Goal: Entertainment & Leisure: Browse casually

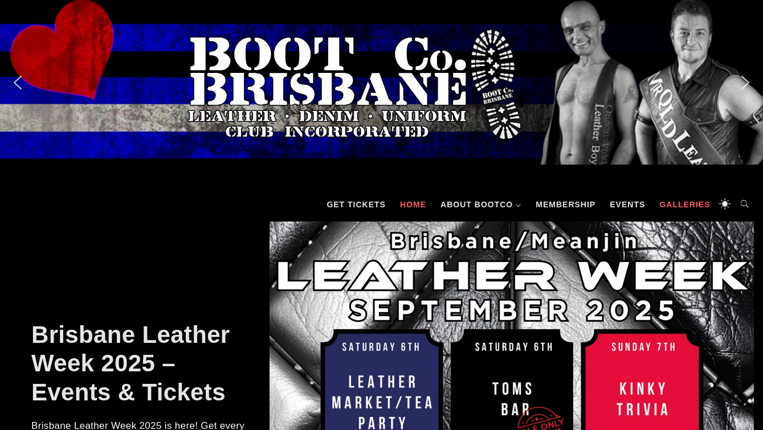
click at [677, 201] on link "Galleries" at bounding box center [684, 204] width 62 height 34
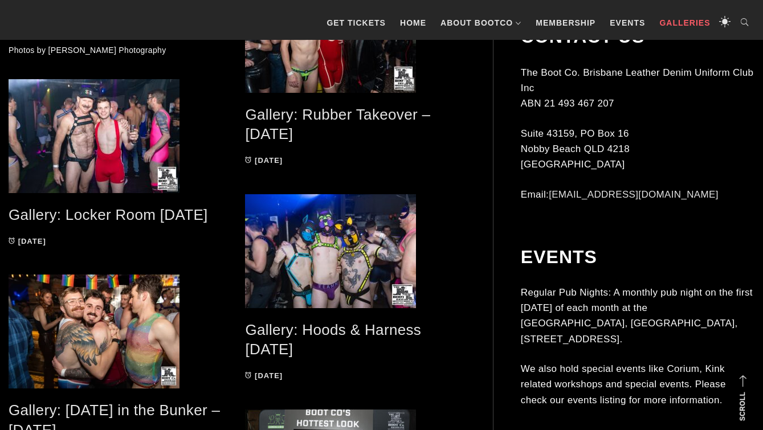
scroll to position [2231, 0]
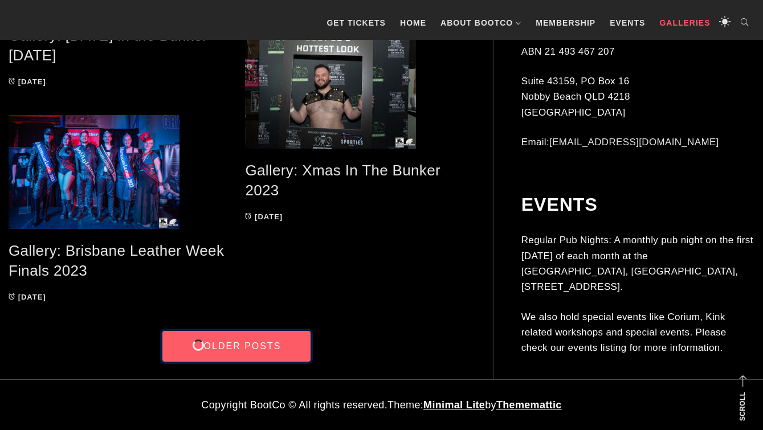
click at [247, 347] on link "Older Posts" at bounding box center [236, 346] width 148 height 31
click at [225, 357] on link "Older Posts" at bounding box center [236, 346] width 148 height 31
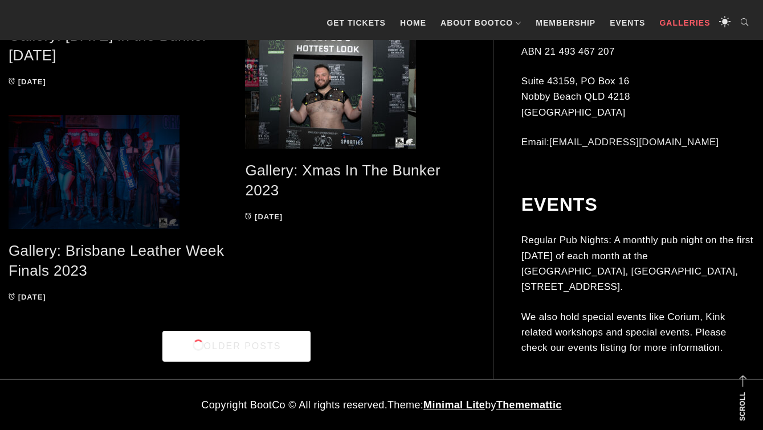
click at [145, 191] on span at bounding box center [118, 172] width 219 height 114
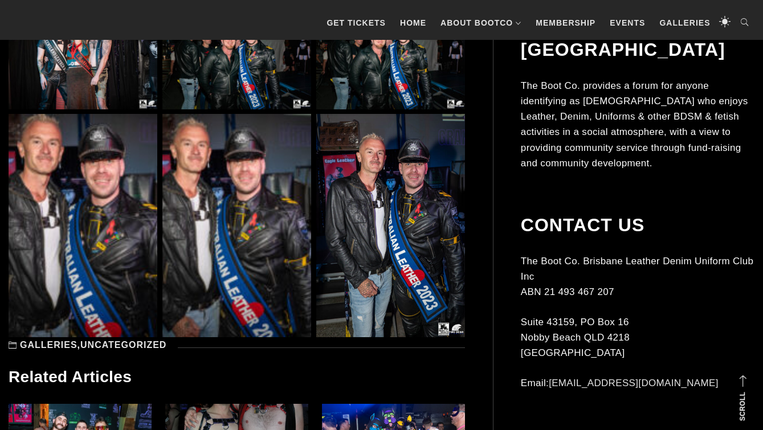
scroll to position [12154, 0]
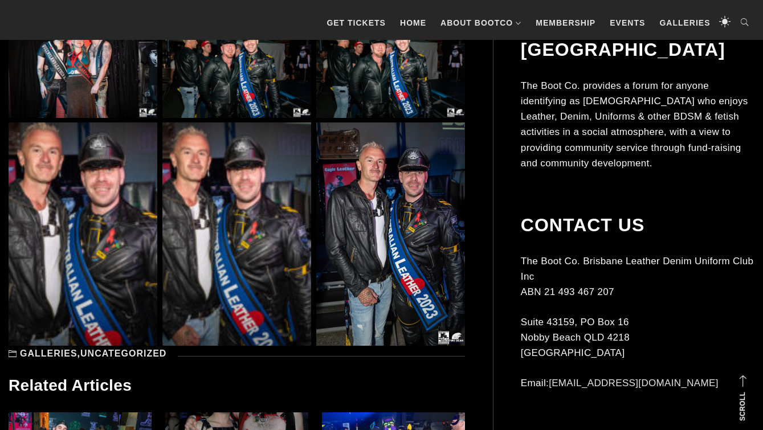
click at [151, 358] on link "Uncategorized" at bounding box center [123, 354] width 86 height 10
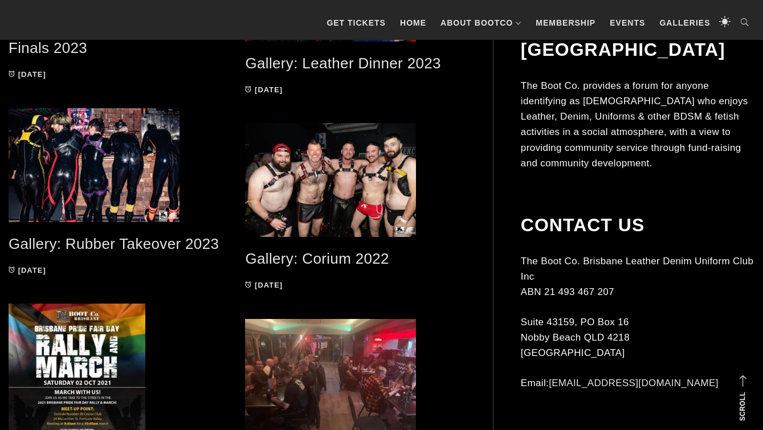
scroll to position [1165, 0]
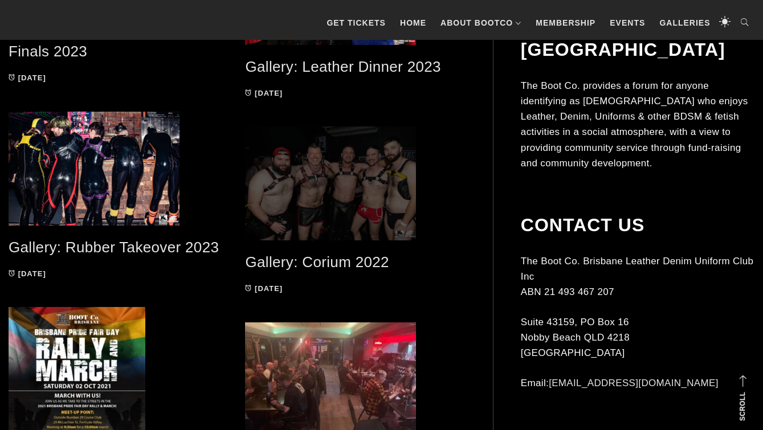
click at [380, 192] on span at bounding box center [354, 183] width 219 height 114
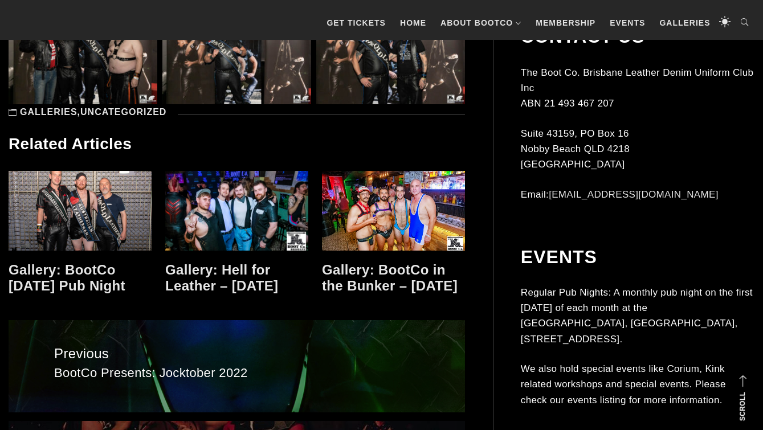
scroll to position [9902, 0]
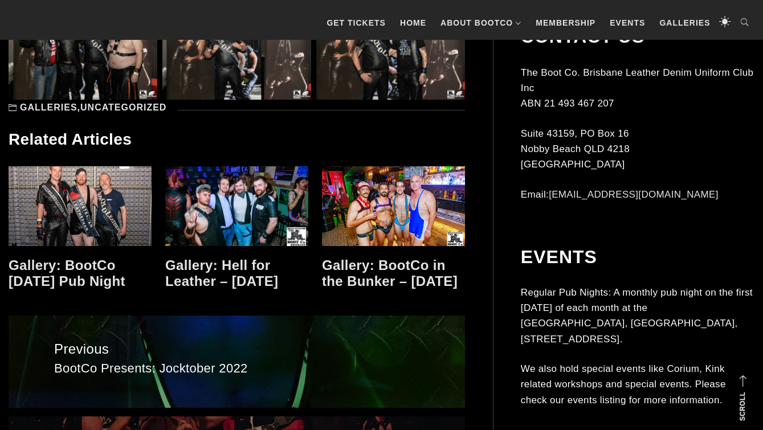
click at [261, 205] on link at bounding box center [236, 206] width 143 height 80
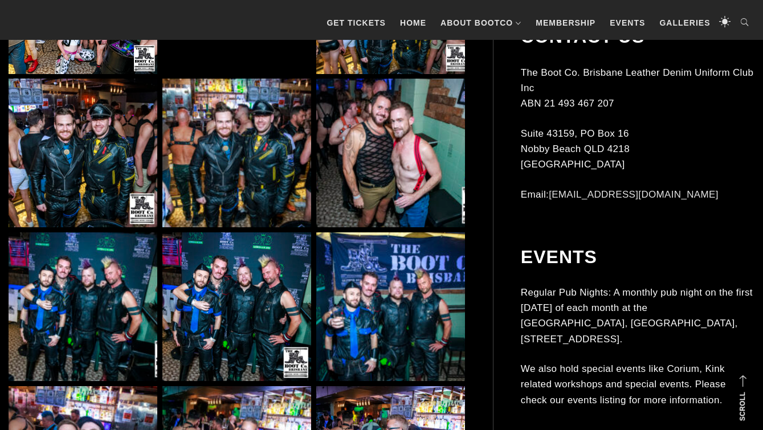
scroll to position [711, 0]
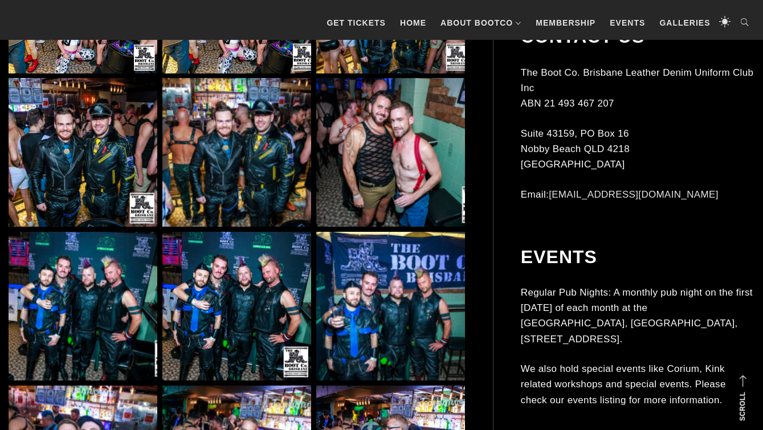
click at [128, 291] on img at bounding box center [83, 306] width 149 height 149
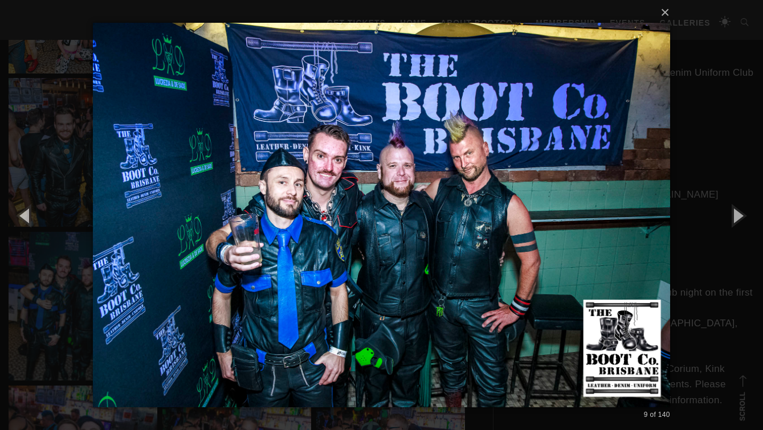
click at [405, 72] on img at bounding box center [381, 215] width 577 height 430
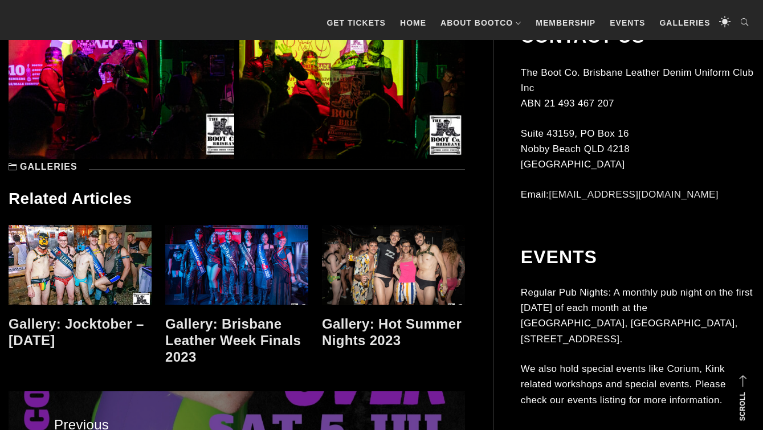
scroll to position [6990, 0]
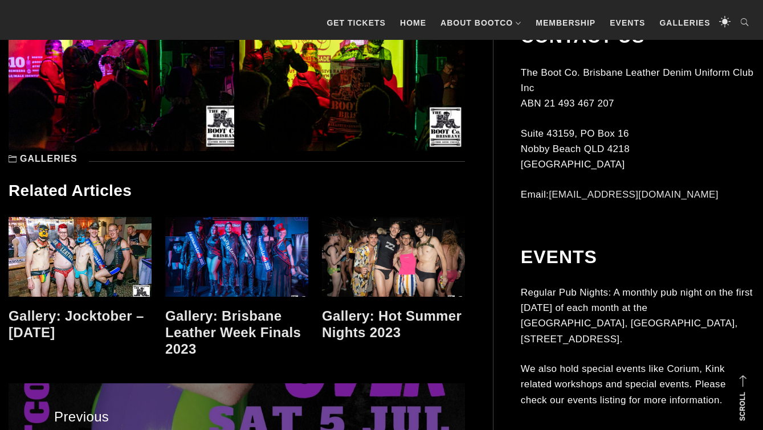
click at [422, 247] on link at bounding box center [393, 257] width 143 height 80
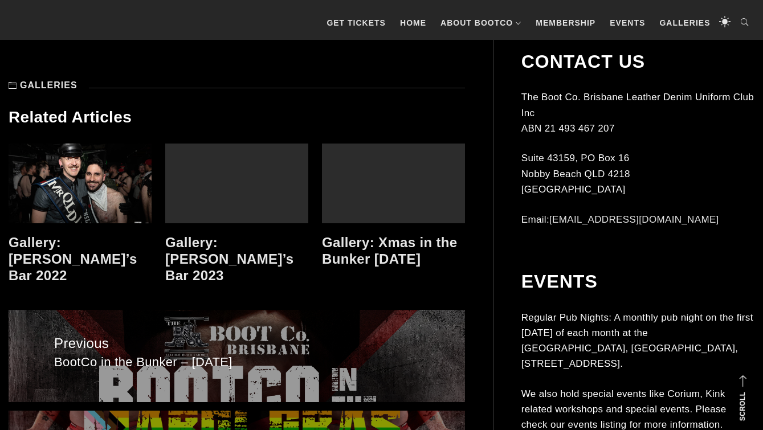
scroll to position [6038, 0]
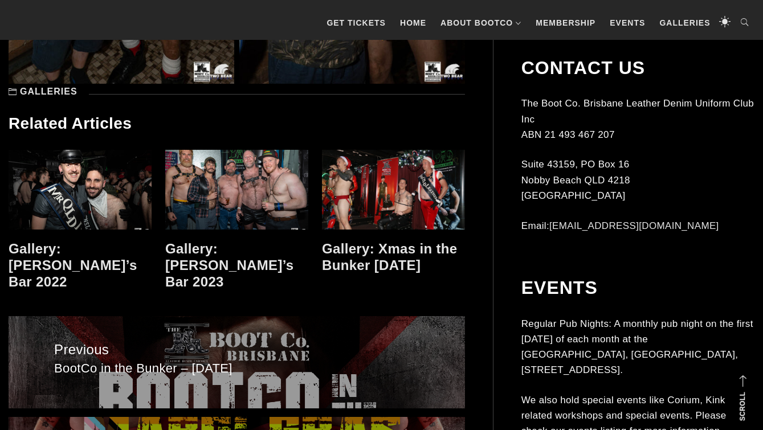
click at [407, 181] on link at bounding box center [393, 190] width 143 height 80
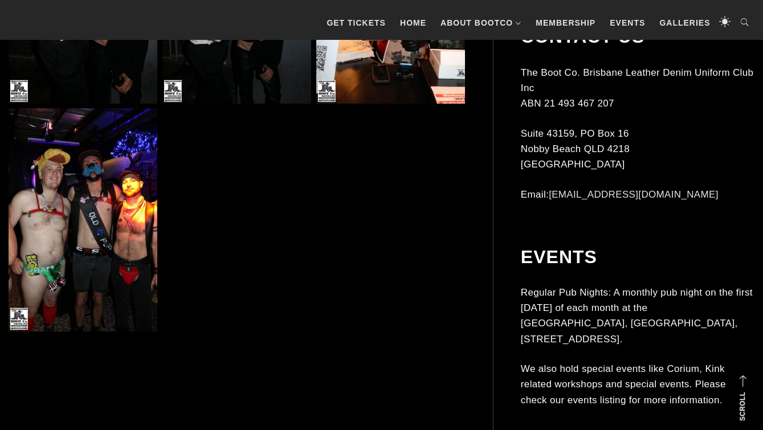
scroll to position [7295, 0]
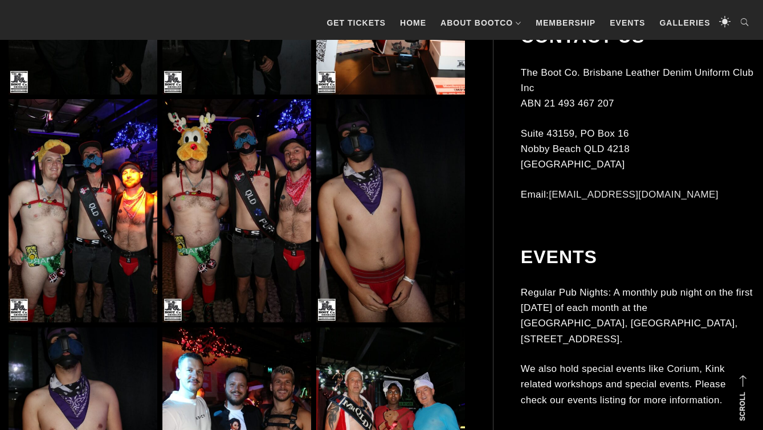
click at [71, 181] on img at bounding box center [83, 210] width 149 height 223
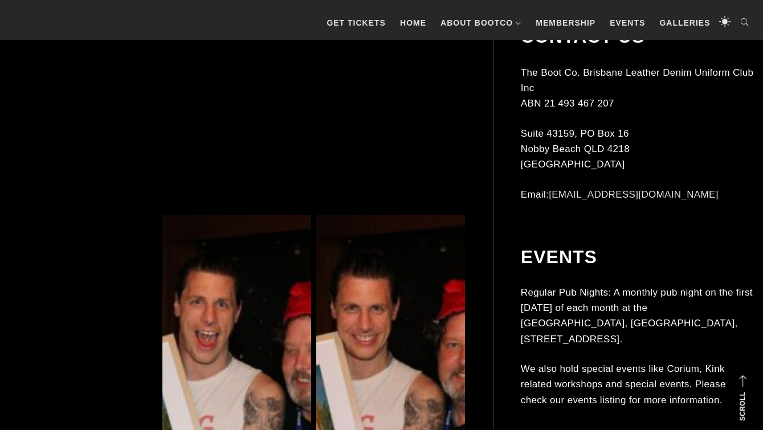
scroll to position [8211, 0]
